Goal: Task Accomplishment & Management: Manage account settings

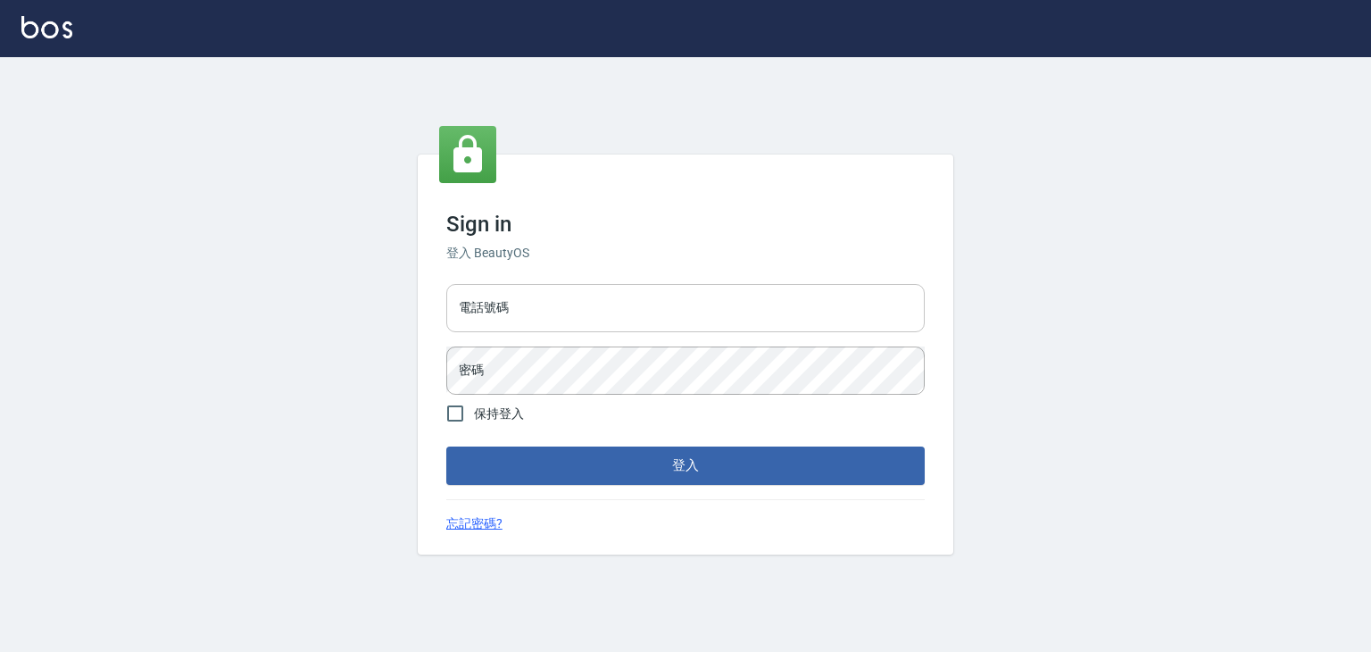
click at [582, 317] on input "電話號碼" at bounding box center [685, 308] width 478 height 48
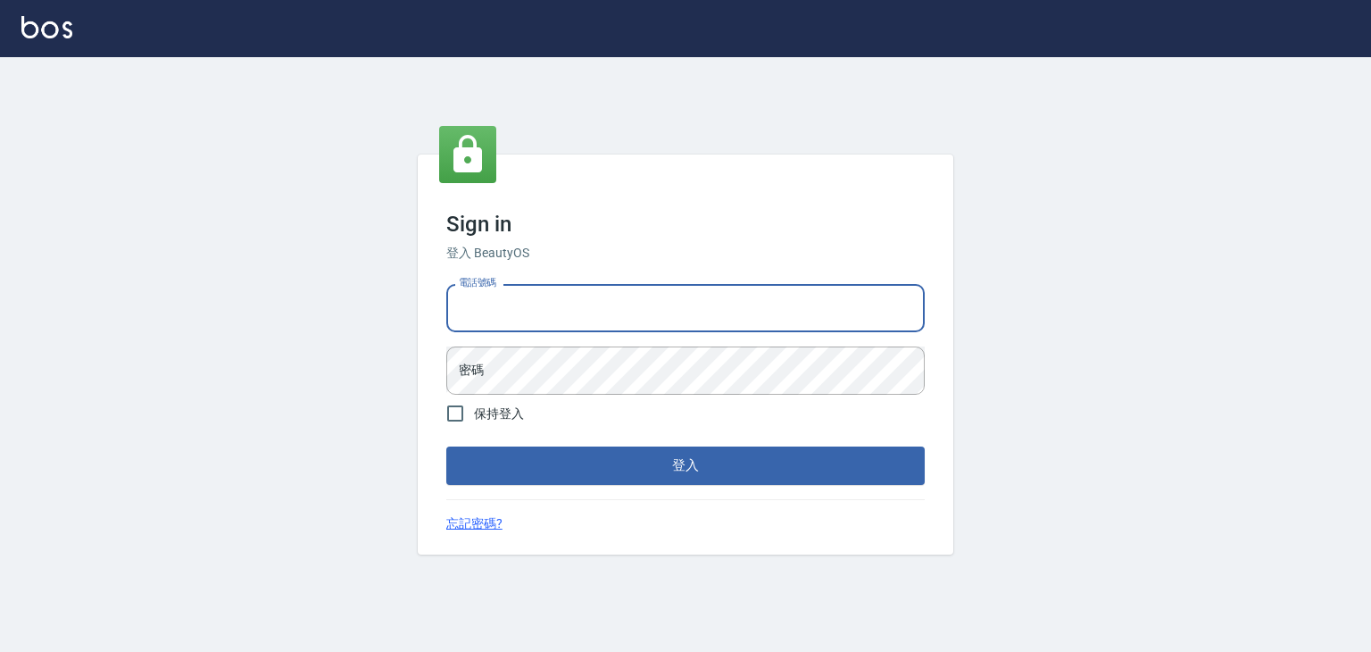
type input "0913533508"
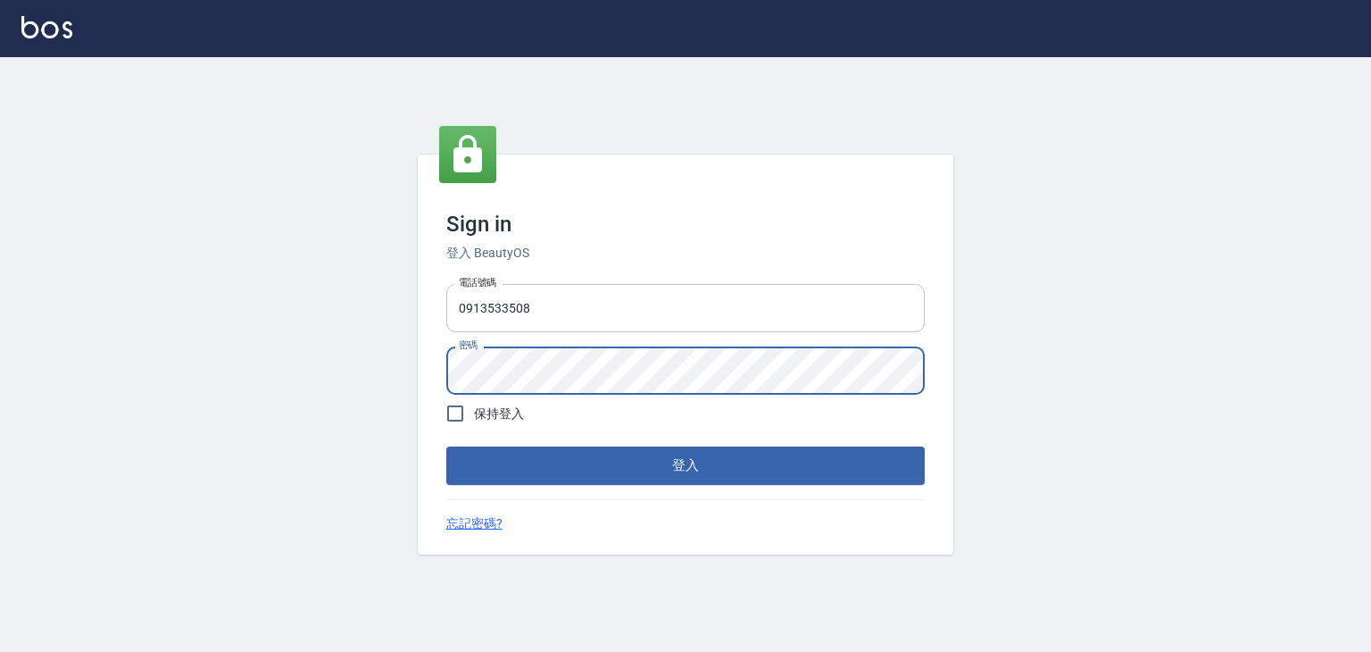
click at [446, 446] on button "登入" at bounding box center [685, 464] width 478 height 37
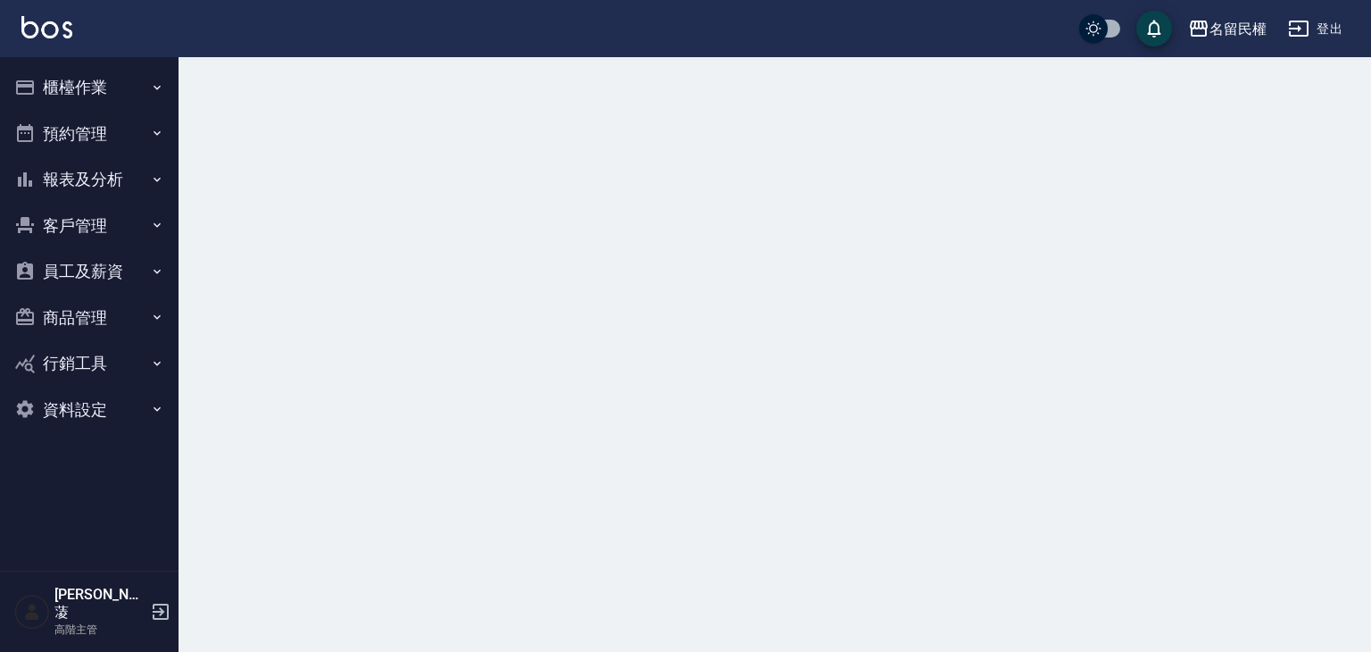
click at [106, 97] on button "櫃檯作業" at bounding box center [89, 87] width 164 height 46
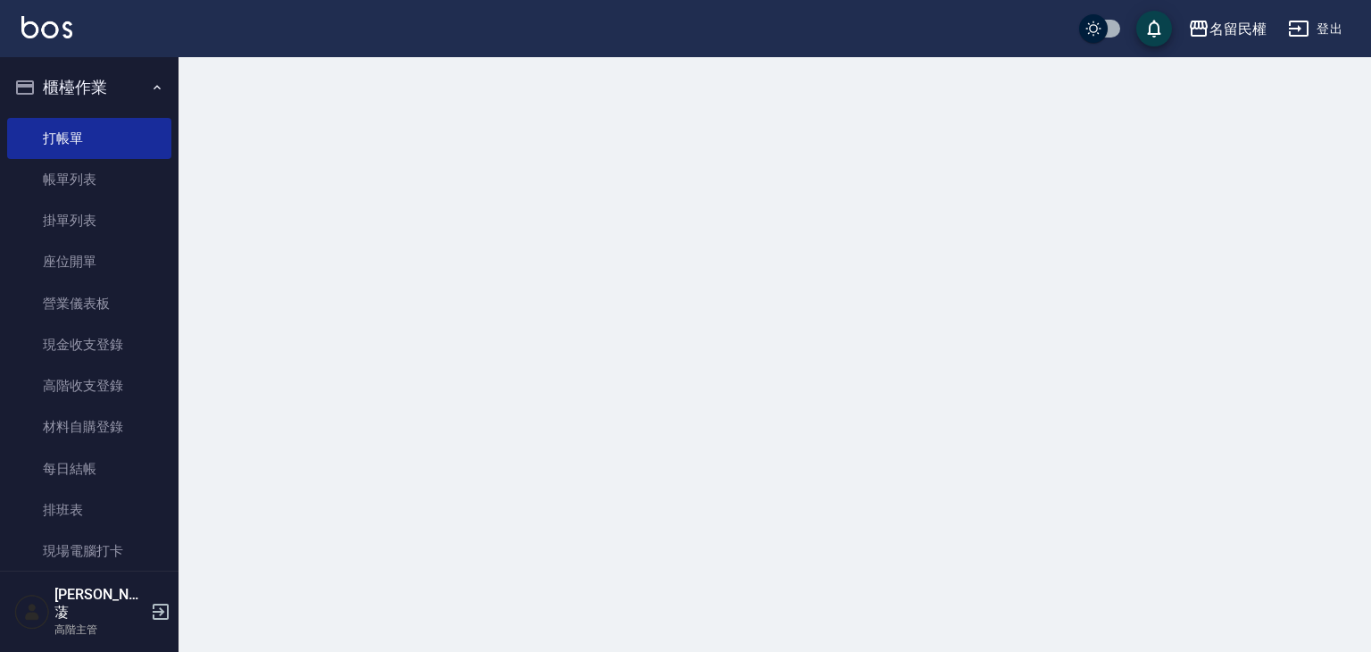
click at [107, 97] on button "櫃檯作業" at bounding box center [89, 87] width 164 height 46
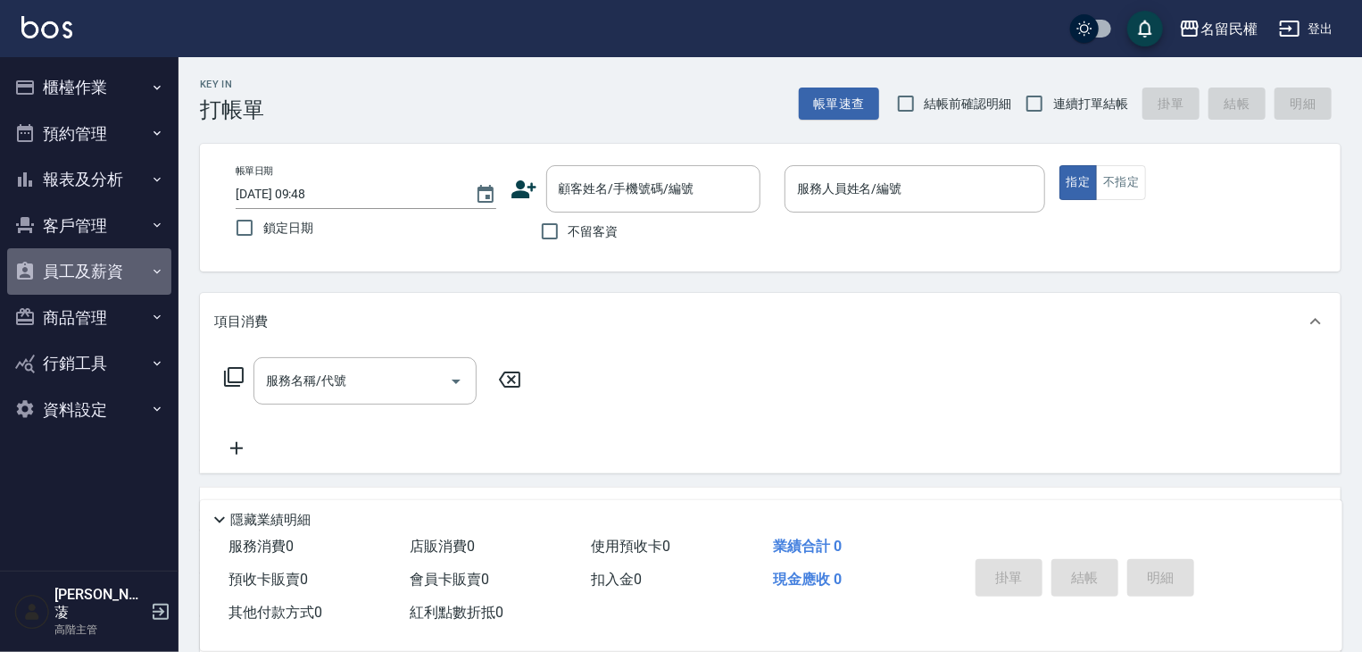
click at [129, 272] on button "員工及薪資" at bounding box center [89, 271] width 164 height 46
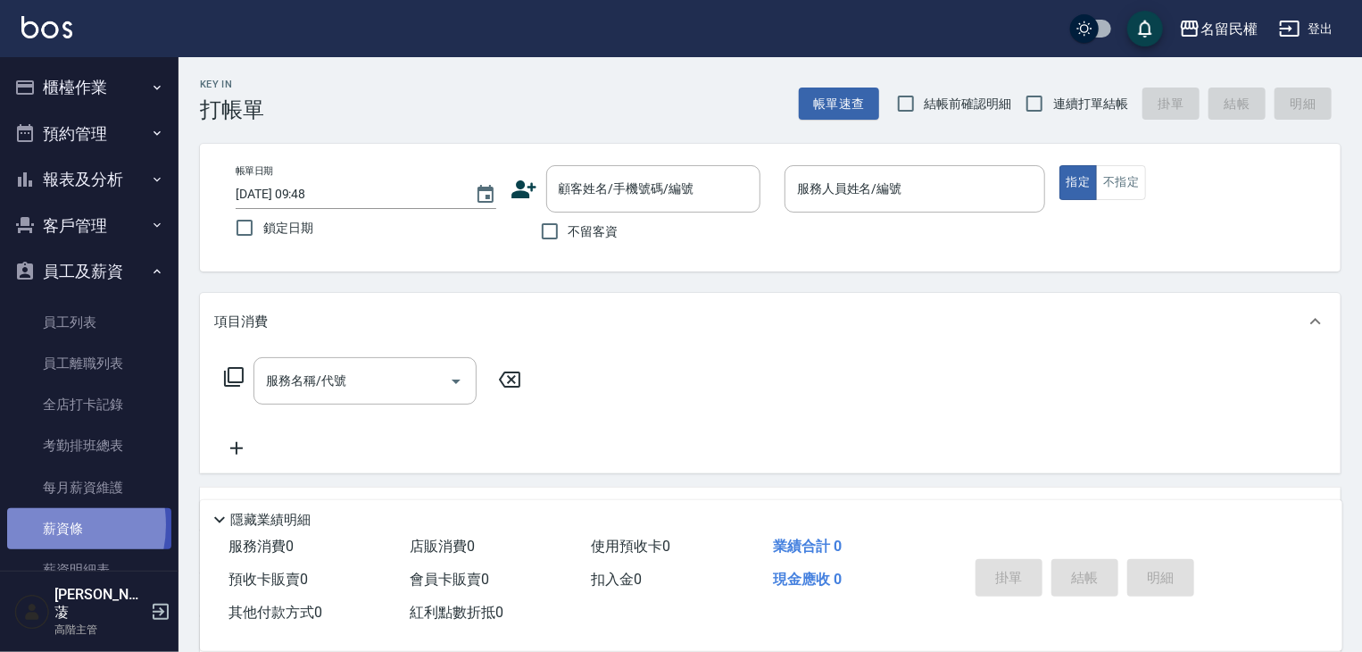
click at [42, 525] on link "薪資條" at bounding box center [89, 528] width 164 height 41
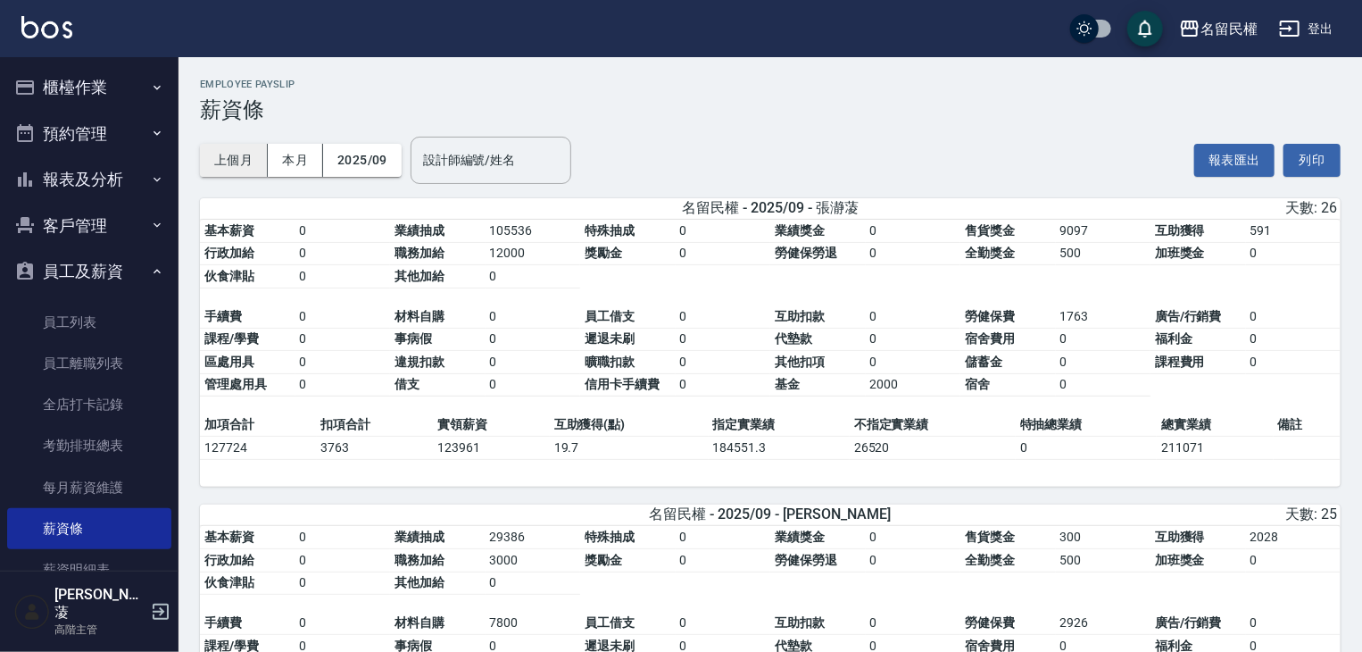
click at [236, 176] on div "上個月 本月 2025/09 設計師編號/姓名 設計師編號/姓名" at bounding box center [385, 160] width 371 height 76
click at [243, 164] on button "上個月" at bounding box center [234, 160] width 68 height 33
click at [1324, 144] on button "列印" at bounding box center [1311, 160] width 57 height 33
click at [120, 257] on button "員工及薪資" at bounding box center [89, 271] width 164 height 46
